Goal: Task Accomplishment & Management: Manage account settings

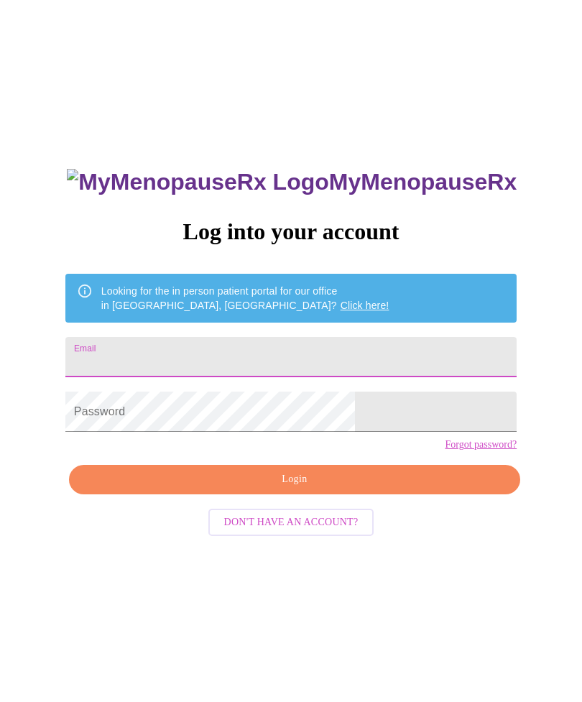
scroll to position [60, 0]
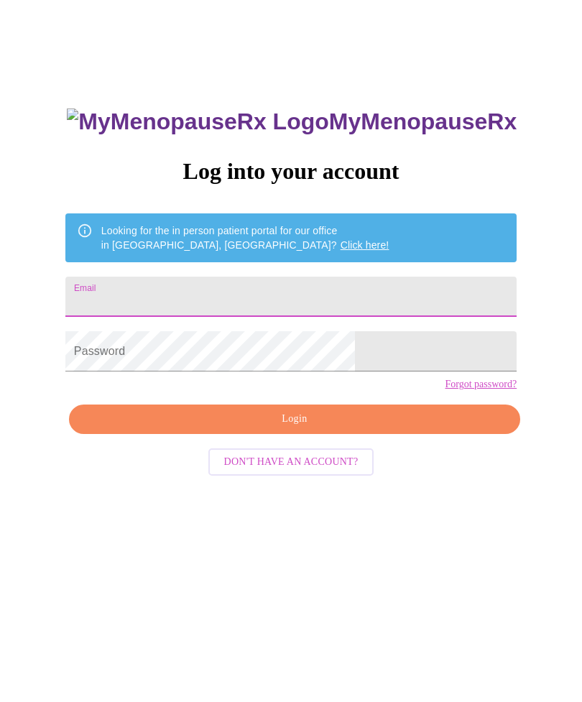
type input "[EMAIL_ADDRESS][DOMAIN_NAME]"
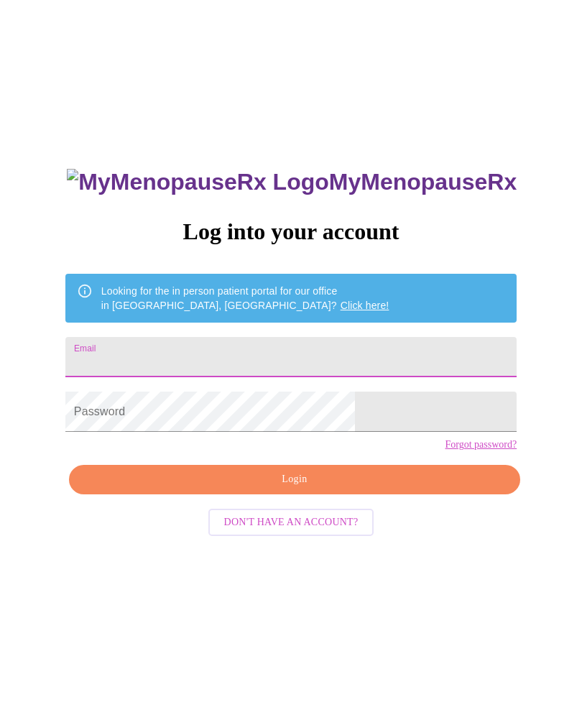
click at [182, 352] on input "Email" at bounding box center [291, 357] width 452 height 40
type input "cspayne@cfl.rr.com"
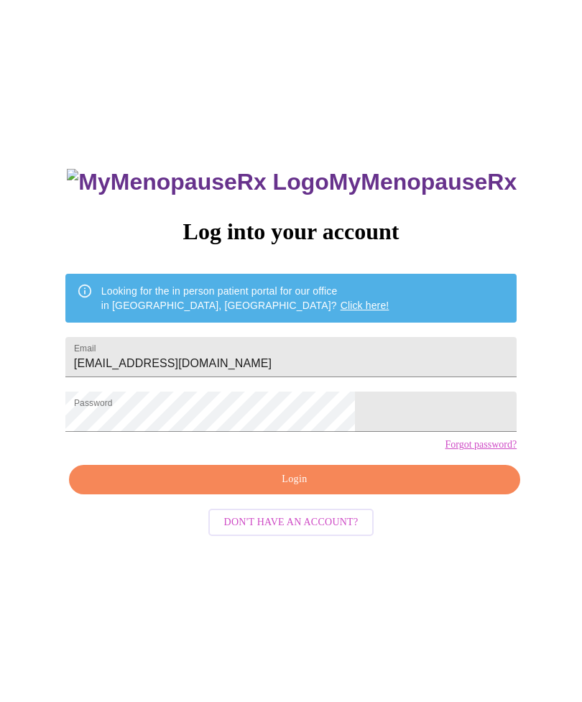
click at [297, 489] on span "Login" at bounding box center [295, 480] width 418 height 18
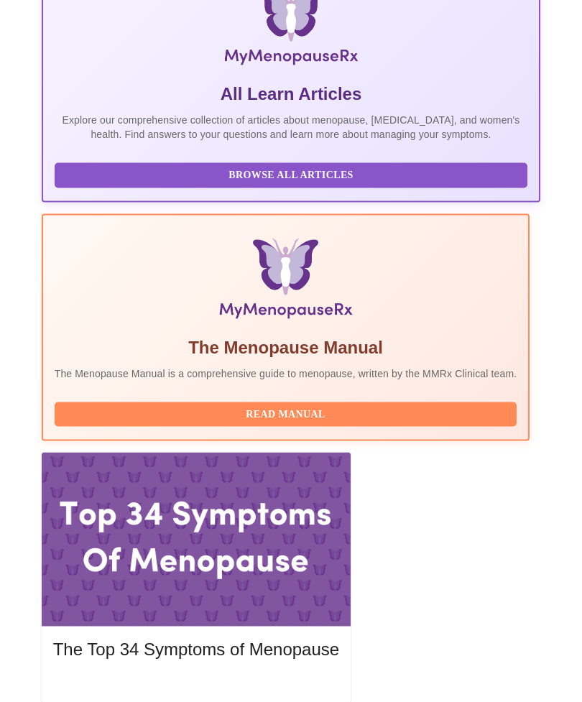
scroll to position [325, 0]
